Goal: Task Accomplishment & Management: Manage account settings

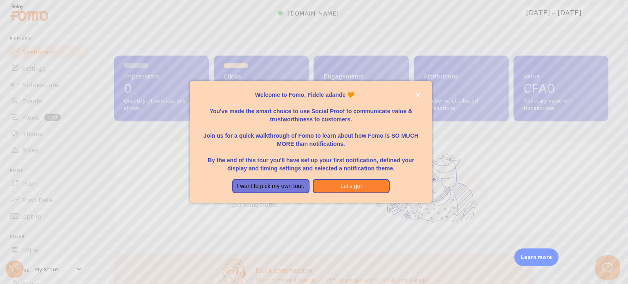
click at [587, 122] on div at bounding box center [314, 142] width 628 height 284
click at [336, 187] on button "Let's go!" at bounding box center [351, 186] width 77 height 15
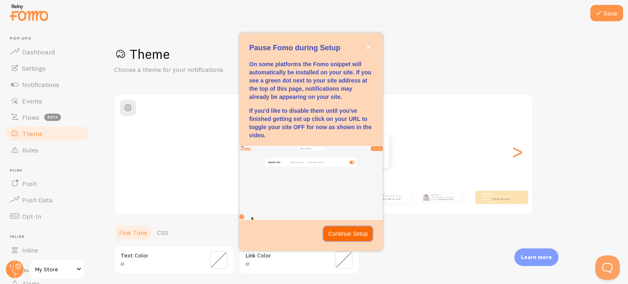
click at [340, 232] on p "Continue Setup" at bounding box center [348, 234] width 40 height 8
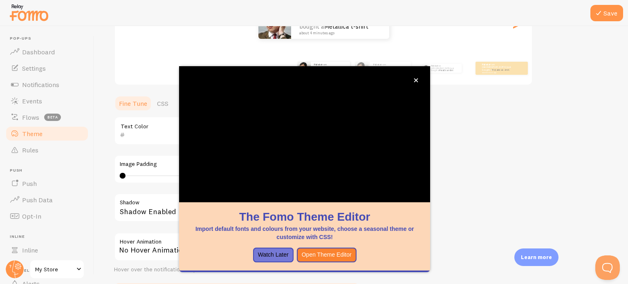
scroll to position [128, 0]
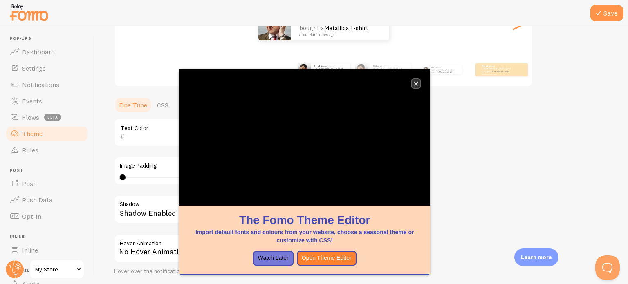
click at [413, 84] on button "close," at bounding box center [416, 83] width 9 height 9
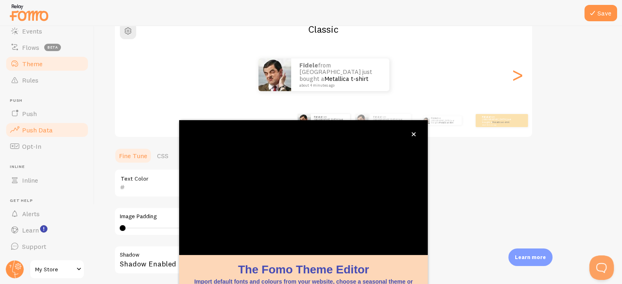
scroll to position [40, 0]
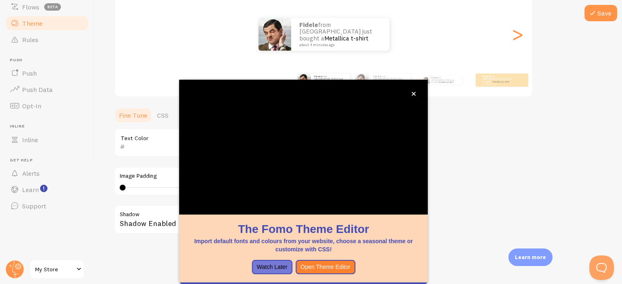
click at [72, 269] on span "My Store" at bounding box center [54, 269] width 39 height 10
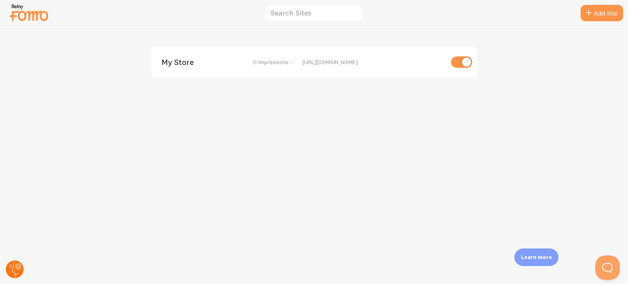
click at [15, 263] on circle at bounding box center [15, 269] width 18 height 18
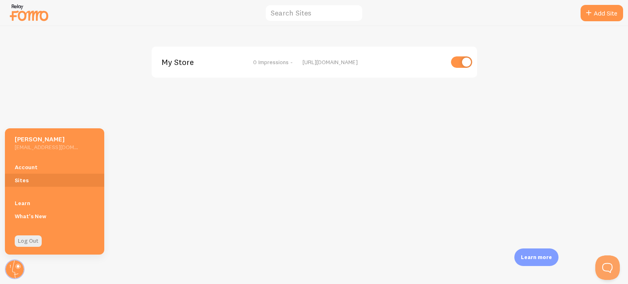
click at [134, 118] on div "My Store 0 Impressions - https://mkbnta-pz.myshopify.com" at bounding box center [313, 155] width 627 height 258
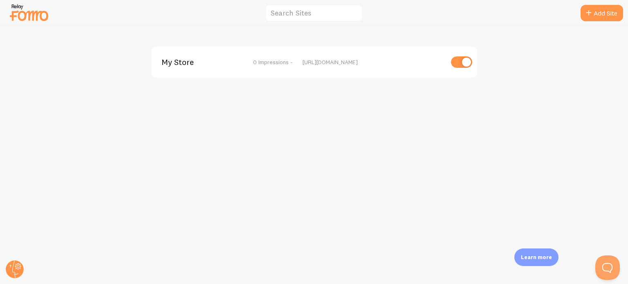
click at [34, 17] on img at bounding box center [29, 12] width 41 height 21
click at [34, 16] on img at bounding box center [29, 12] width 41 height 21
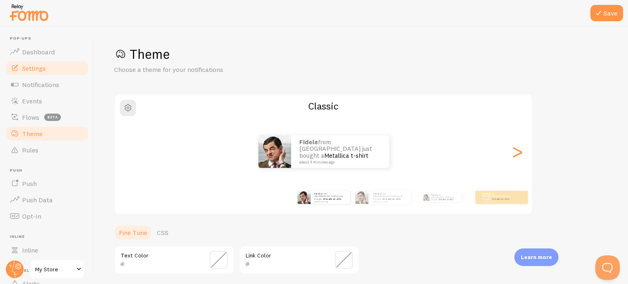
click at [40, 66] on span "Settings" at bounding box center [34, 68] width 24 height 8
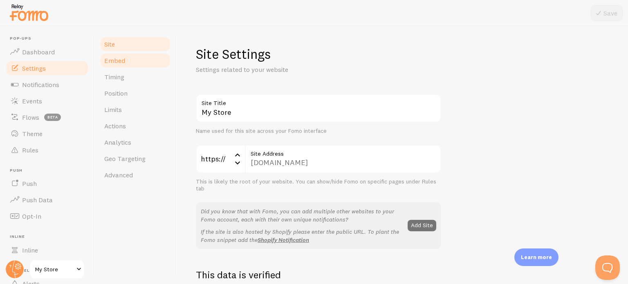
click at [127, 65] on link "Embed" at bounding box center [135, 60] width 72 height 16
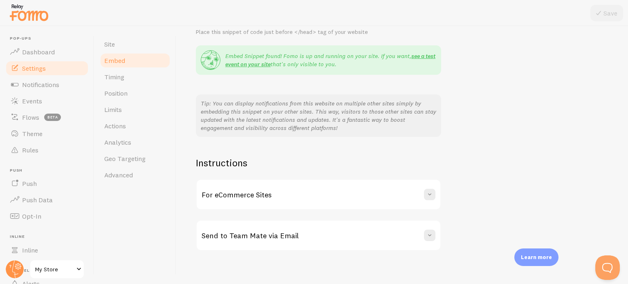
scroll to position [154, 0]
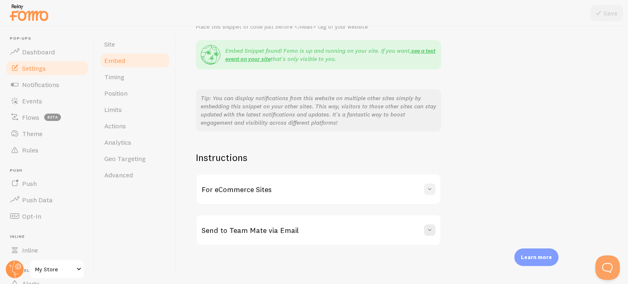
click at [432, 191] on span at bounding box center [429, 189] width 8 height 8
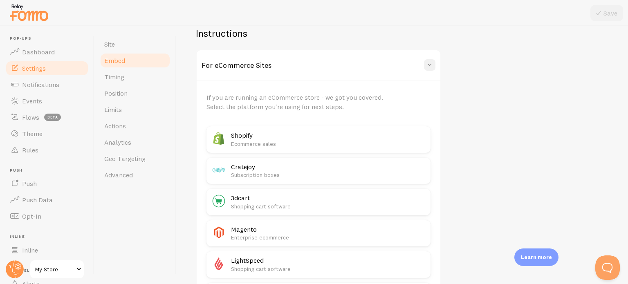
scroll to position [278, 0]
click at [432, 69] on button at bounding box center [429, 64] width 11 height 11
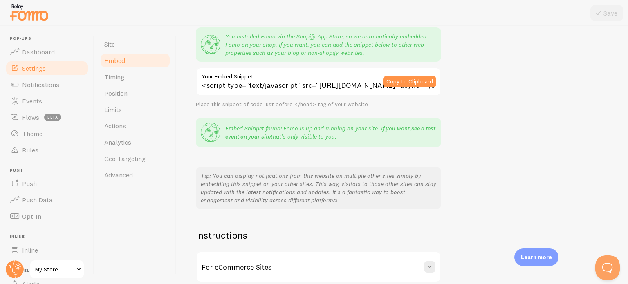
scroll to position [69, 0]
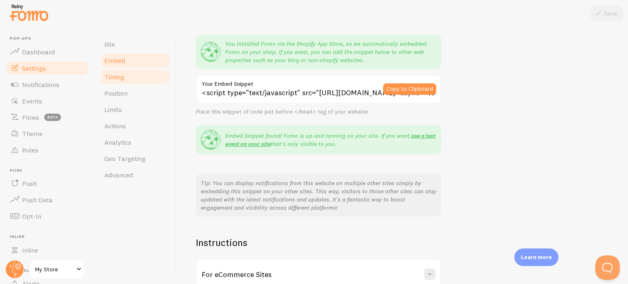
click at [141, 76] on link "Timing" at bounding box center [135, 77] width 72 height 16
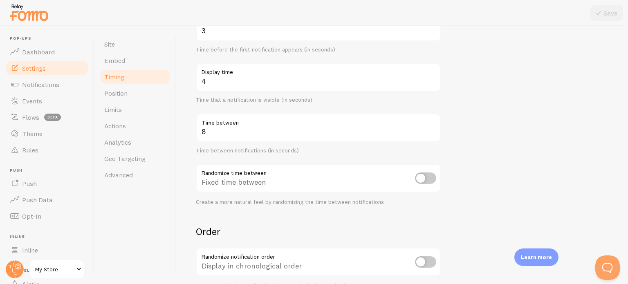
scroll to position [199, 0]
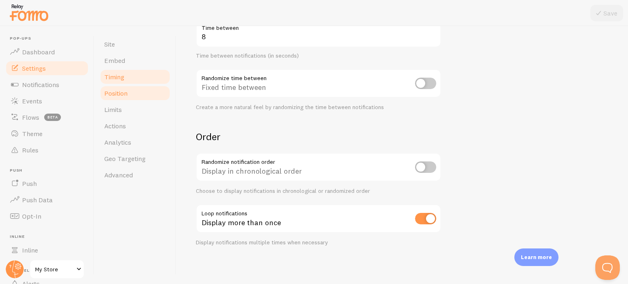
click at [140, 94] on link "Position" at bounding box center [135, 93] width 72 height 16
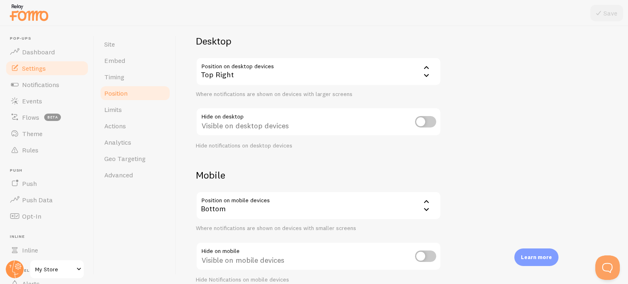
scroll to position [59, 0]
click at [430, 126] on input "checkbox" at bounding box center [425, 121] width 21 height 11
click at [429, 126] on input "checkbox" at bounding box center [425, 121] width 21 height 11
checkbox input "false"
click at [130, 110] on link "Limits" at bounding box center [135, 109] width 72 height 16
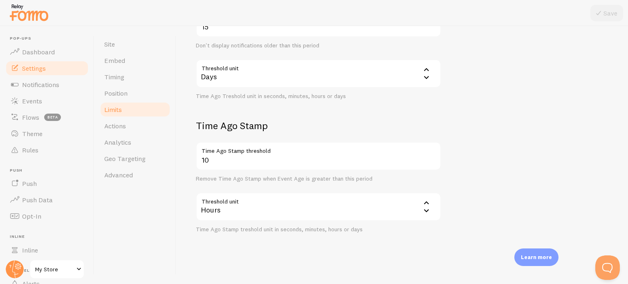
scroll to position [245, 0]
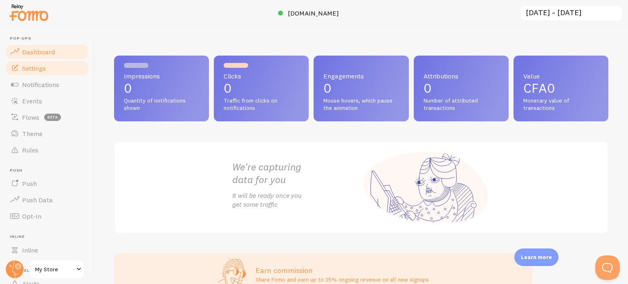
click at [47, 70] on link "Settings" at bounding box center [47, 68] width 84 height 16
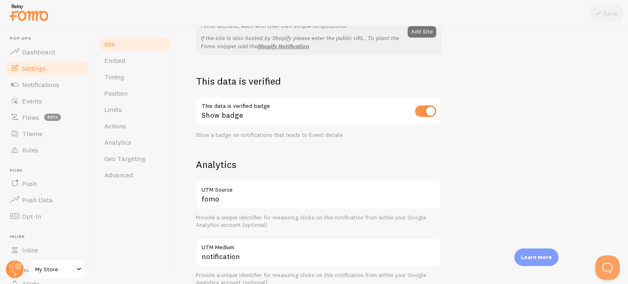
scroll to position [194, 0]
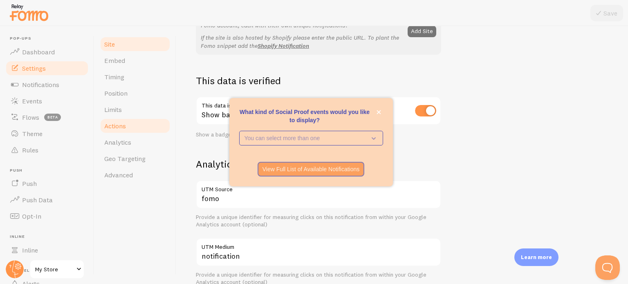
click at [160, 129] on link "Actions" at bounding box center [135, 126] width 72 height 16
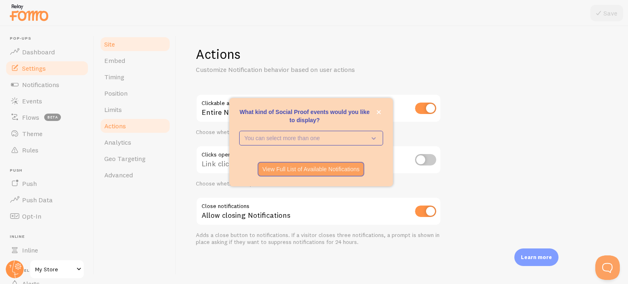
click at [122, 42] on link "Site" at bounding box center [135, 44] width 72 height 16
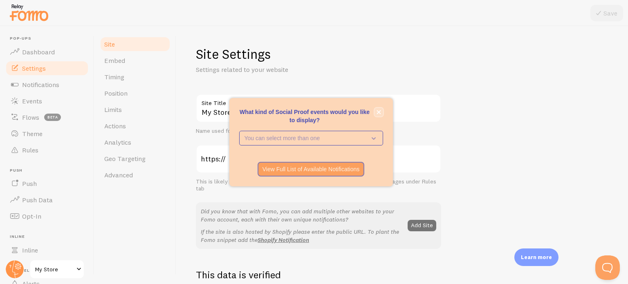
click at [378, 110] on icon "close," at bounding box center [378, 112] width 4 height 4
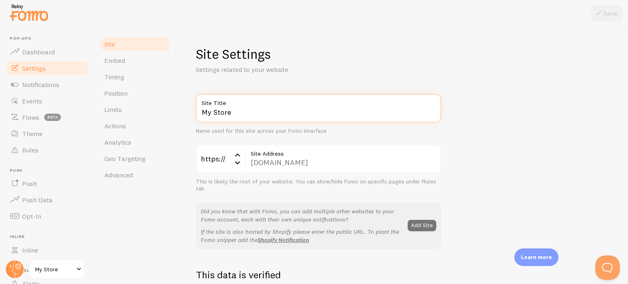
click at [304, 116] on input "My Store" at bounding box center [318, 108] width 245 height 29
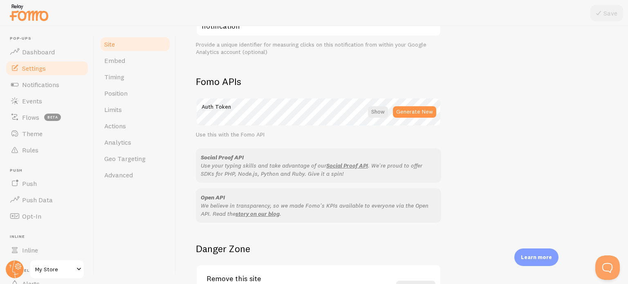
scroll to position [425, 0]
click at [376, 112] on div at bounding box center [378, 110] width 20 height 11
click at [376, 112] on div at bounding box center [379, 110] width 18 height 11
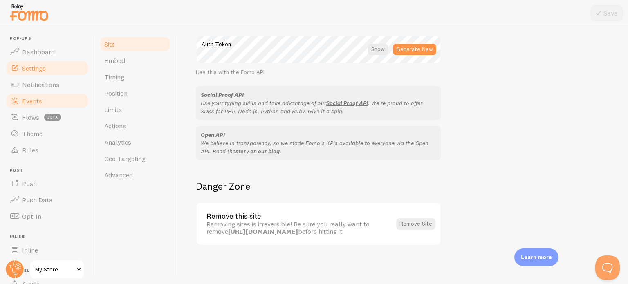
click at [40, 103] on span "Events" at bounding box center [32, 101] width 20 height 8
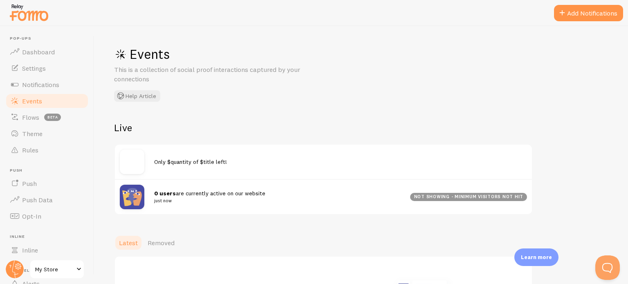
click at [137, 159] on img at bounding box center [132, 162] width 25 height 25
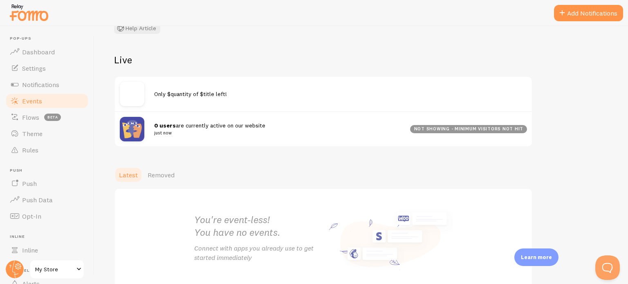
scroll to position [114, 0]
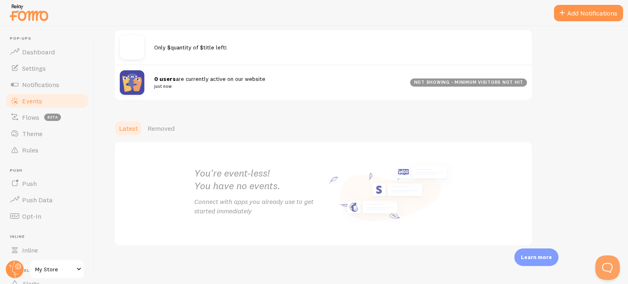
click at [440, 81] on div "not showing - minimum visitors not hit" at bounding box center [468, 82] width 117 height 8
click at [163, 85] on small "just now" at bounding box center [277, 86] width 246 height 7
click at [146, 80] on div at bounding box center [137, 82] width 34 height 25
click at [131, 80] on img at bounding box center [132, 82] width 25 height 25
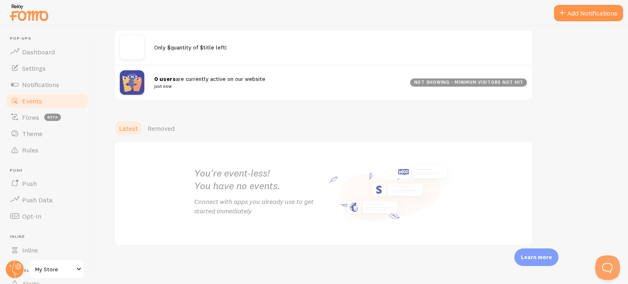
click at [131, 80] on img at bounding box center [132, 82] width 25 height 25
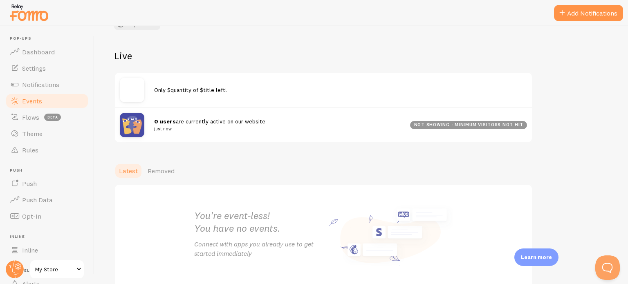
scroll to position [0, 0]
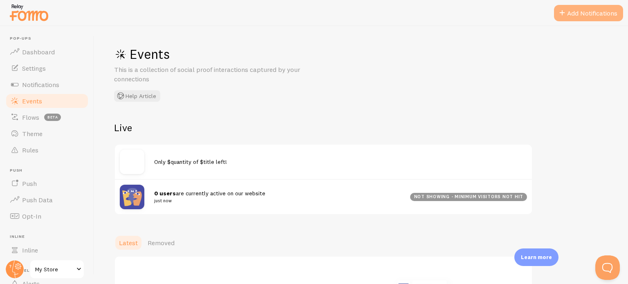
click at [569, 14] on button "Add Notifications" at bounding box center [588, 13] width 69 height 16
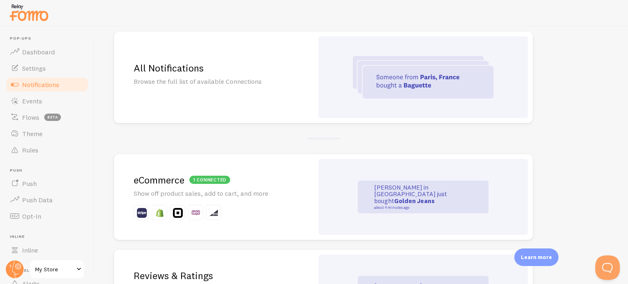
scroll to position [74, 0]
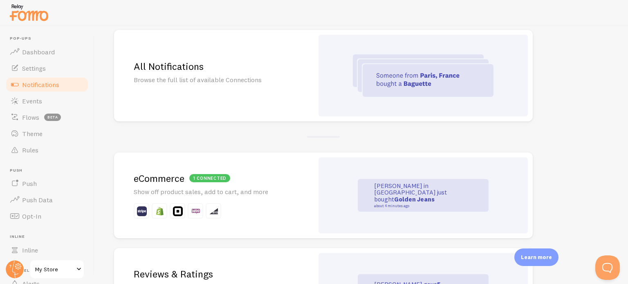
click at [405, 98] on div at bounding box center [422, 76] width 209 height 82
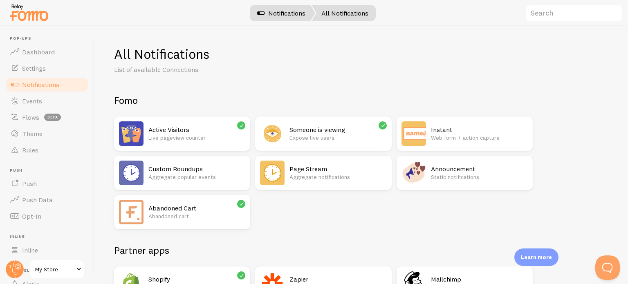
click at [290, 17] on link "Notifications" at bounding box center [281, 13] width 68 height 16
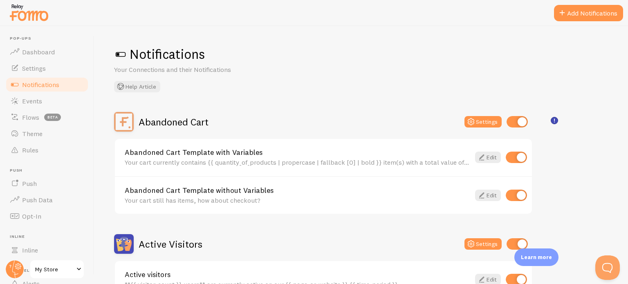
click at [38, 88] on span "Notifications" at bounding box center [40, 85] width 37 height 8
click at [577, 17] on button "Add Notifications" at bounding box center [588, 13] width 69 height 16
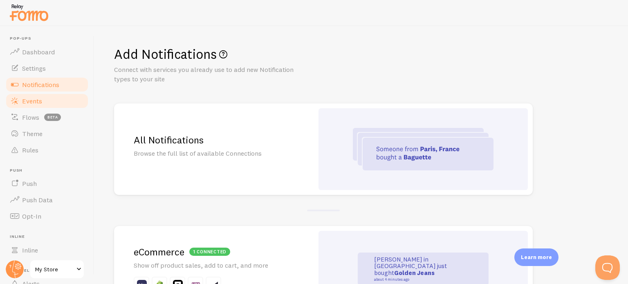
click at [35, 102] on span "Events" at bounding box center [32, 101] width 20 height 8
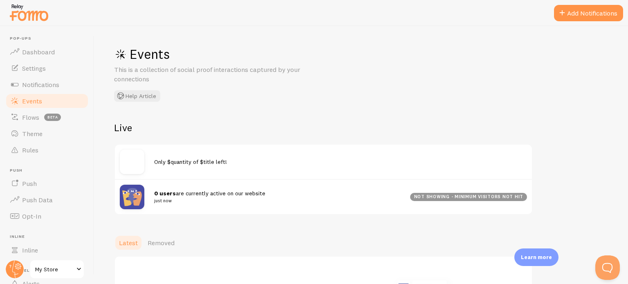
click at [132, 240] on span "Latest" at bounding box center [128, 243] width 19 height 8
click at [132, 166] on img at bounding box center [132, 162] width 25 height 25
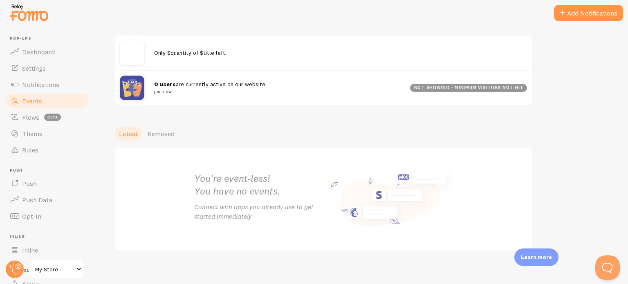
scroll to position [114, 0]
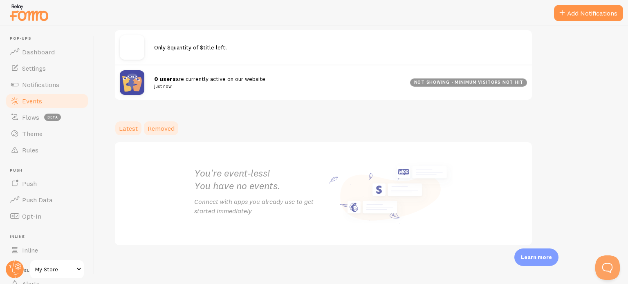
click at [157, 125] on span "Removed" at bounding box center [161, 128] width 27 height 8
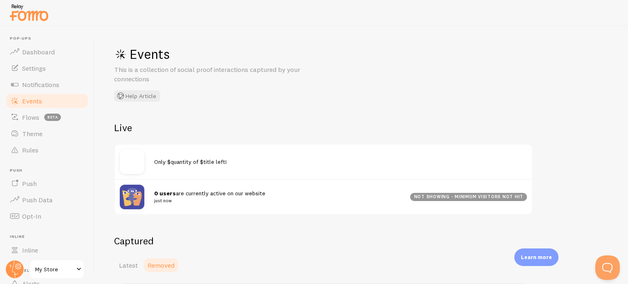
scroll to position [90, 0]
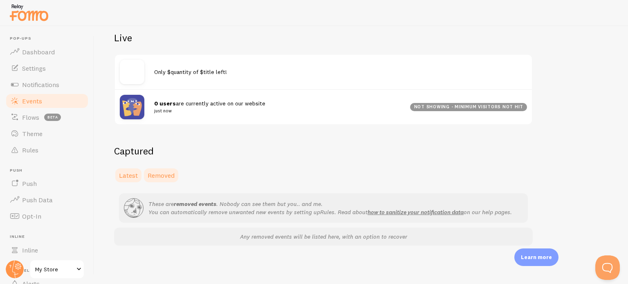
click at [124, 173] on span "Latest" at bounding box center [128, 175] width 19 height 8
